Goal: Information Seeking & Learning: Check status

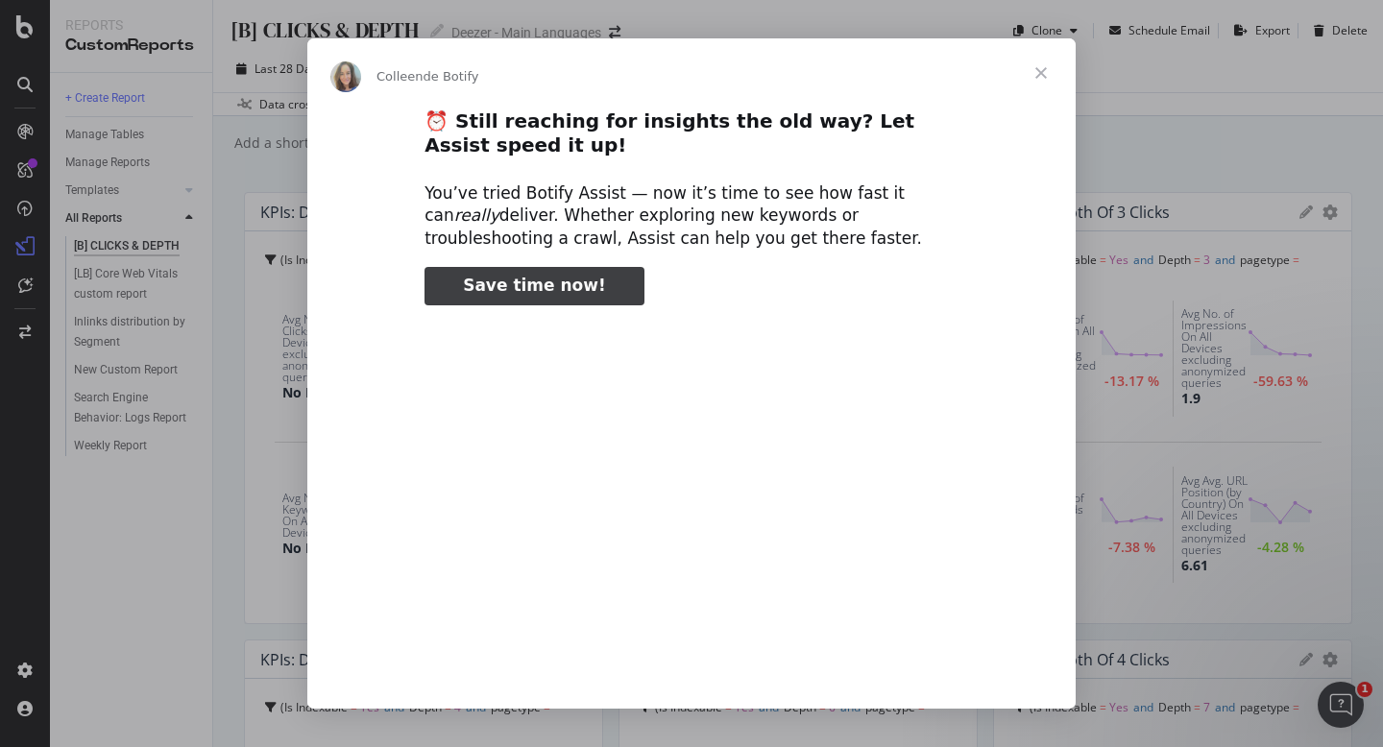
type input "3296666"
click at [1040, 76] on span "Fermer" at bounding box center [1040, 72] width 69 height 69
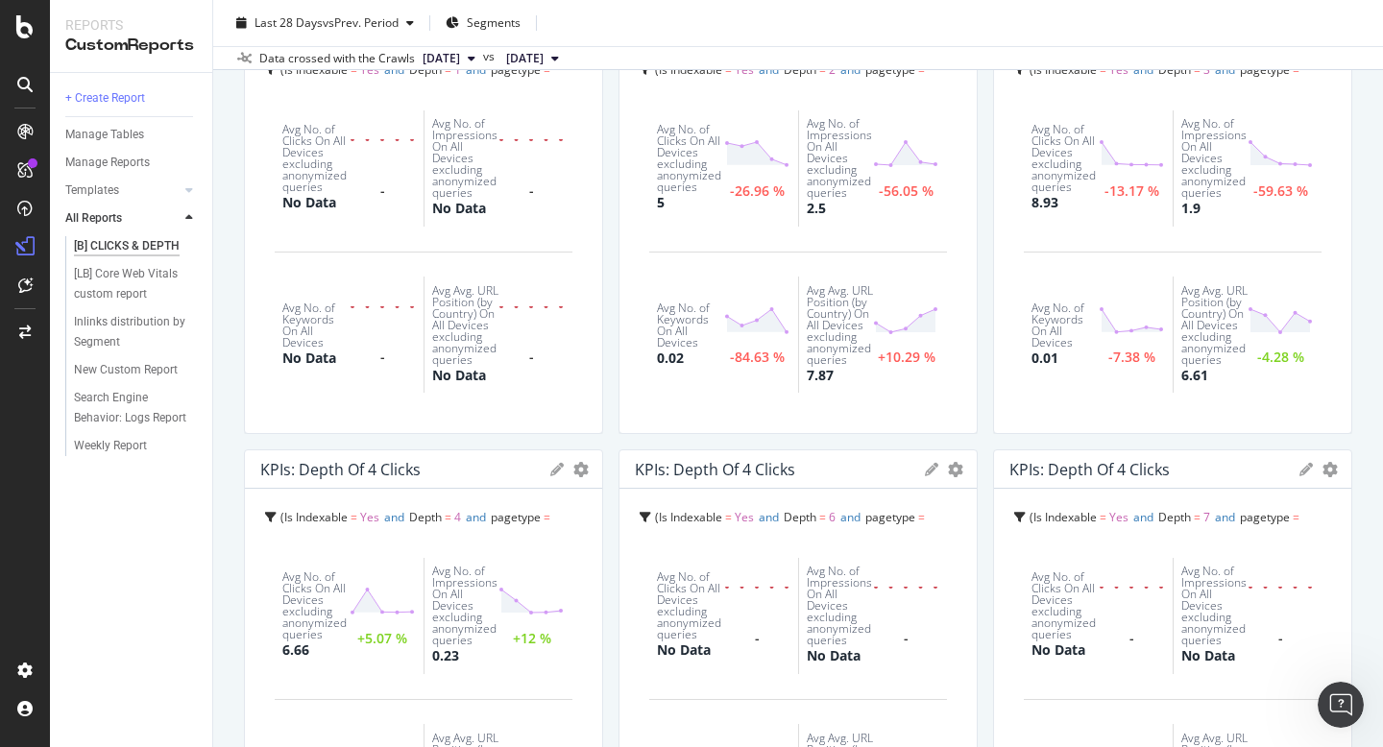
scroll to position [232, 0]
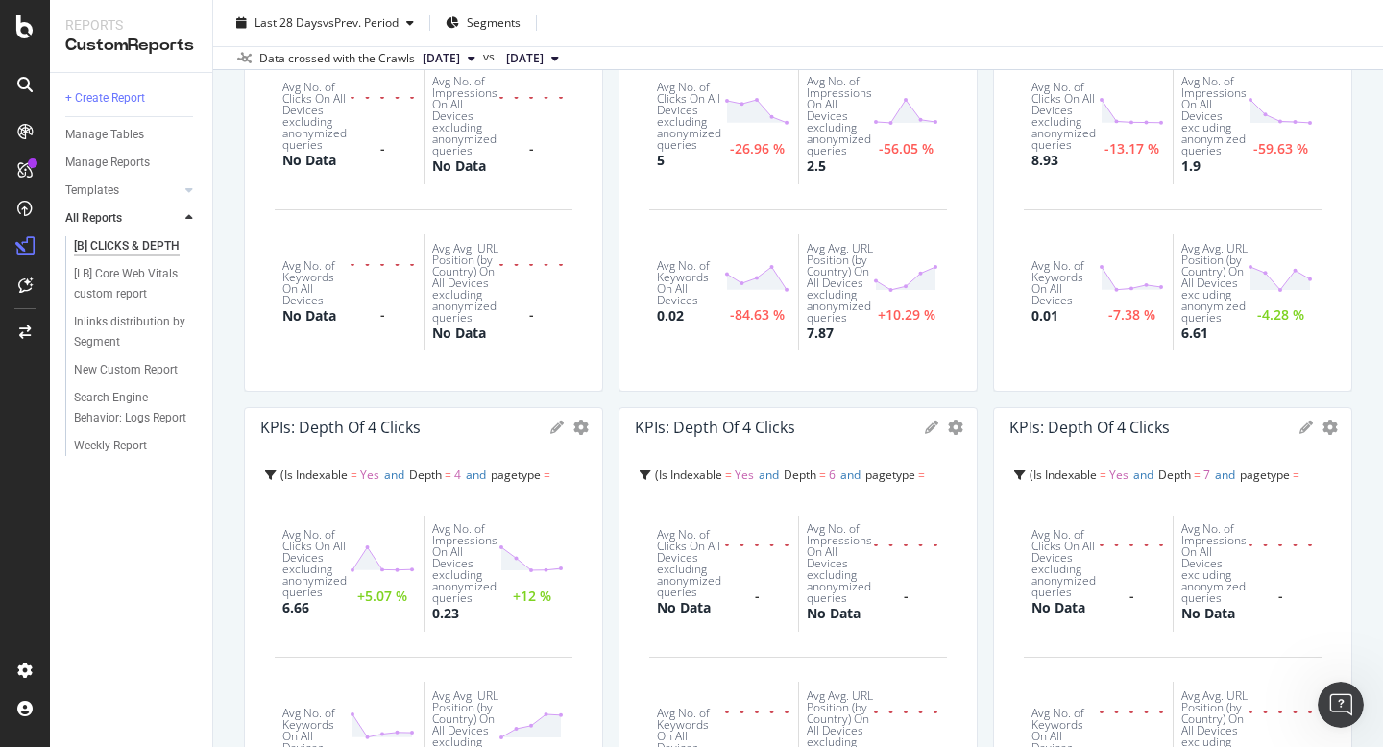
click at [735, 323] on div "Avg No. of Keywords On All Devices 0.02 -84.63 %" at bounding box center [723, 292] width 149 height 116
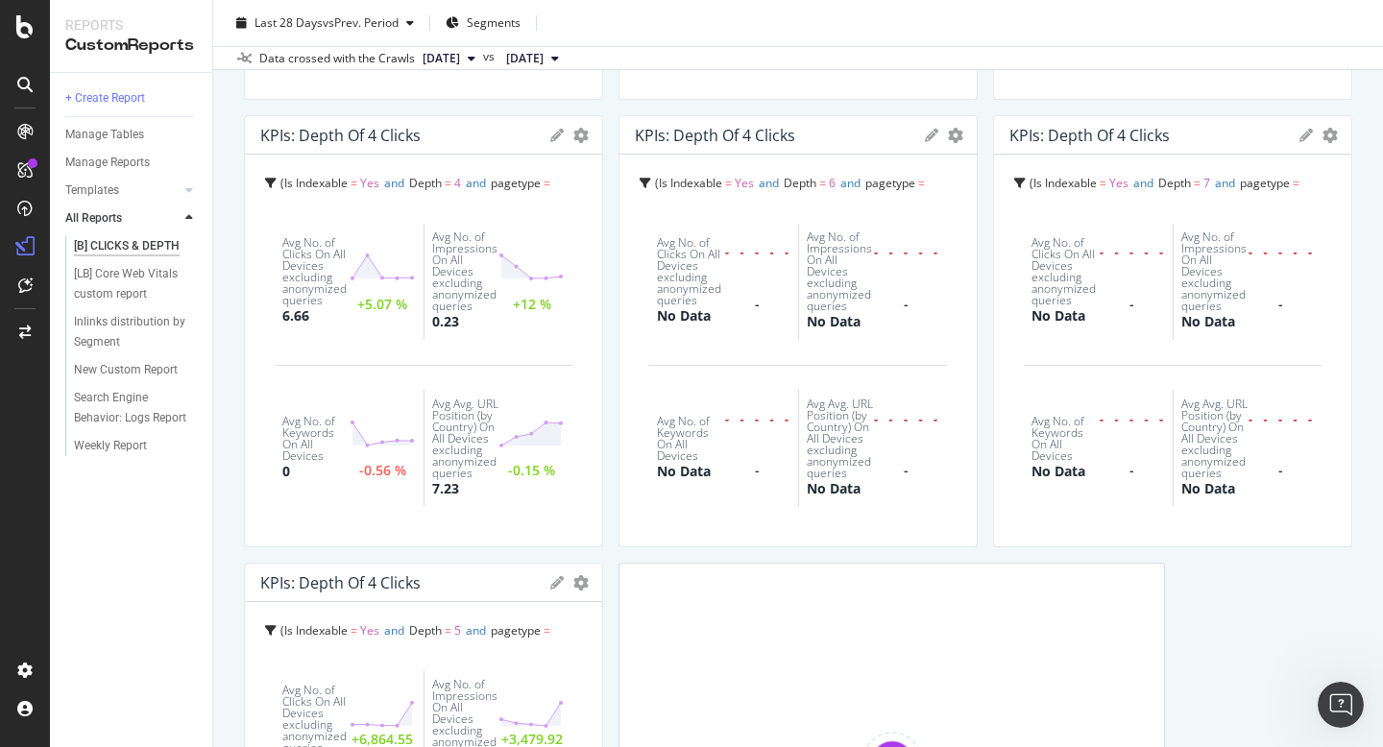
scroll to position [521, 0]
